Goal: Information Seeking & Learning: Learn about a topic

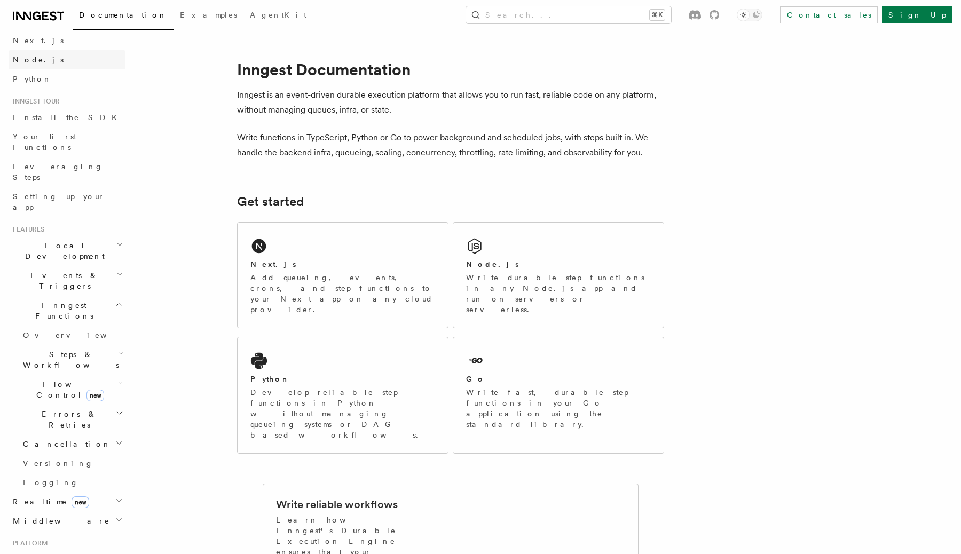
scroll to position [44, 0]
click at [62, 140] on span "Your first Functions" at bounding box center [45, 144] width 64 height 19
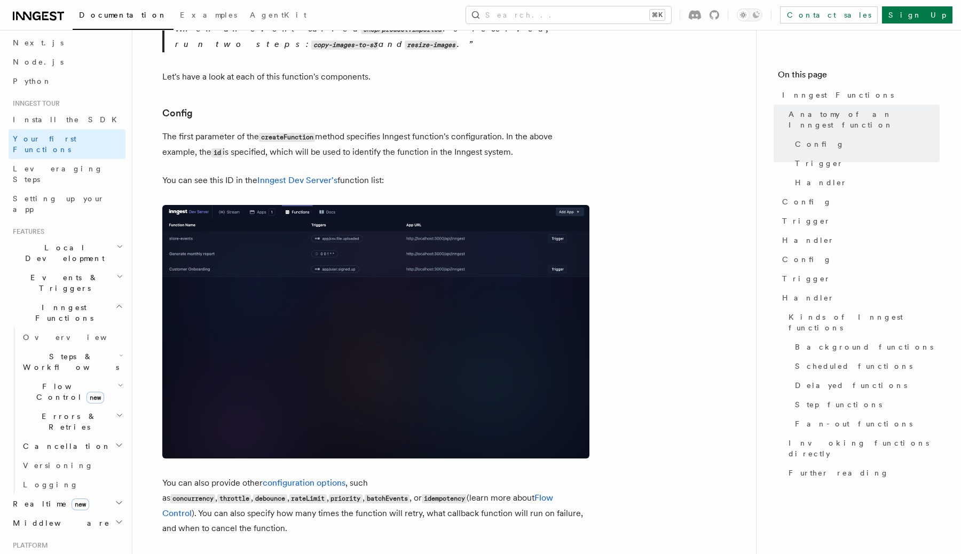
scroll to position [607, 0]
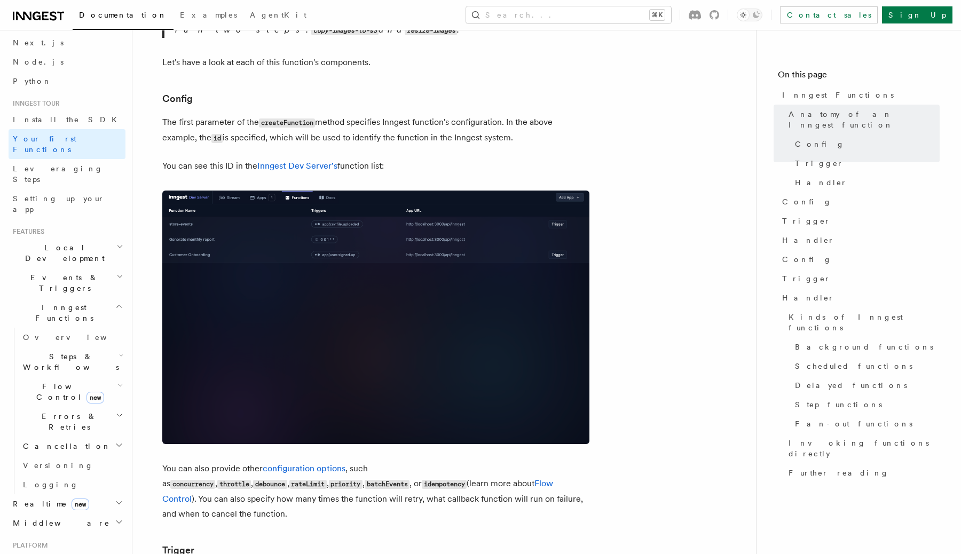
click at [58, 411] on span "Errors & Retries" at bounding box center [67, 421] width 97 height 21
click at [61, 442] on span "Overview" at bounding box center [88, 446] width 110 height 9
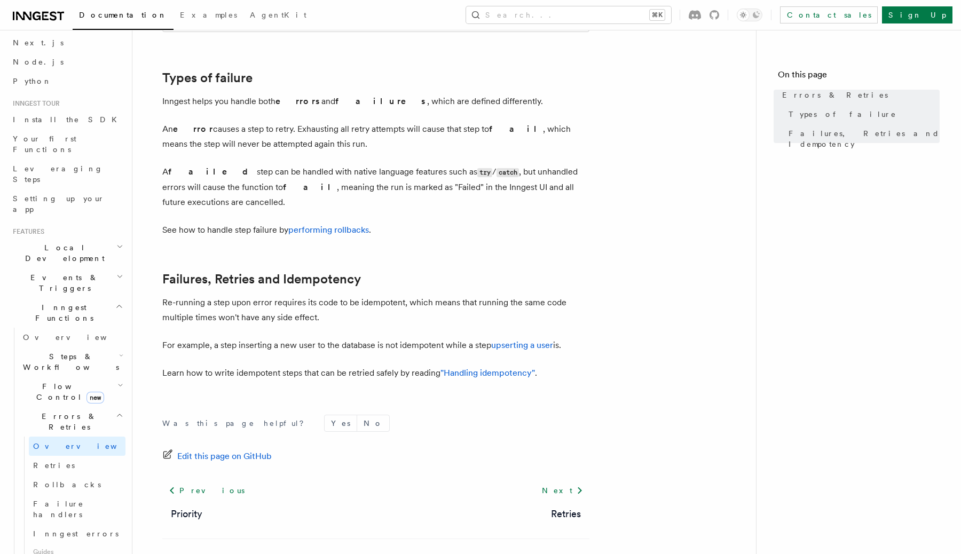
scroll to position [347, 0]
click at [83, 456] on link "Retries" at bounding box center [77, 465] width 97 height 19
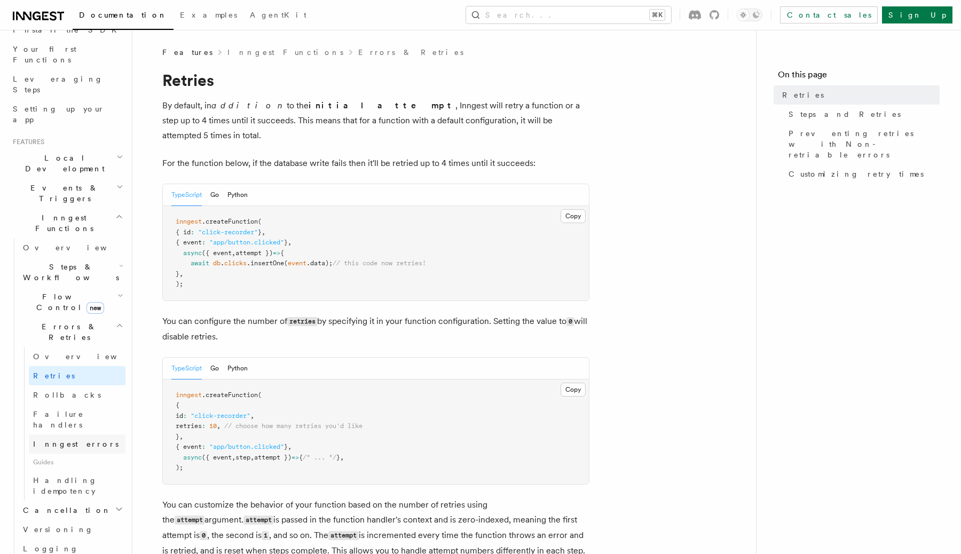
scroll to position [140, 0]
click at [74, 433] on span "Inngest errors" at bounding box center [75, 437] width 85 height 9
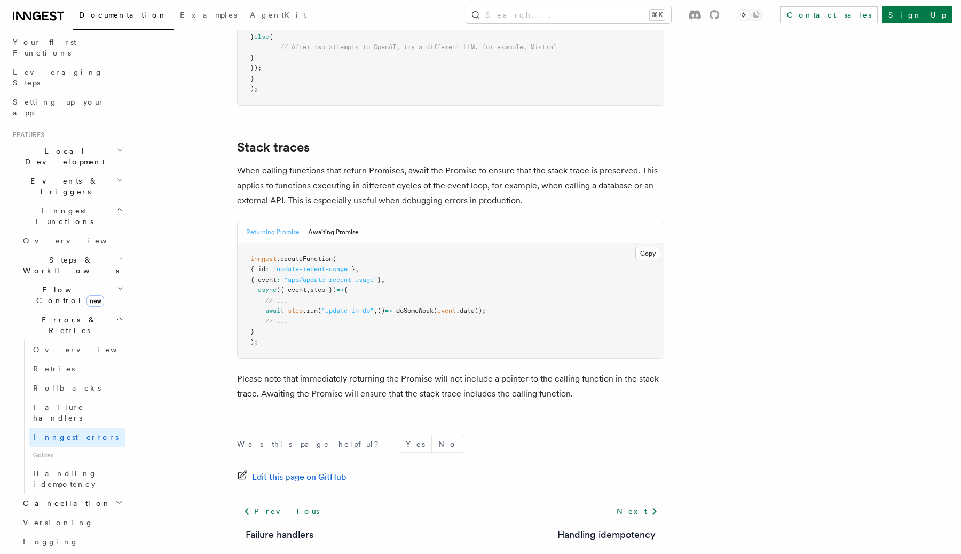
scroll to position [2342, 0]
